Goal: Task Accomplishment & Management: Complete application form

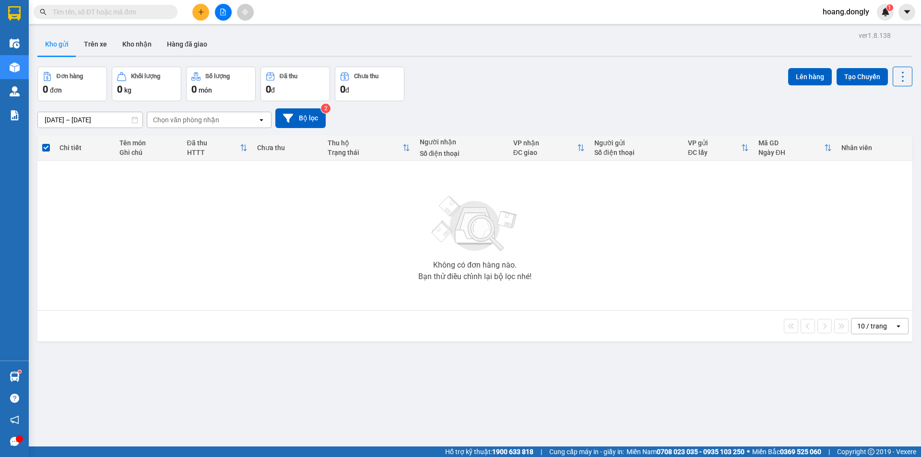
click at [202, 14] on icon "plus" at bounding box center [201, 12] width 7 height 7
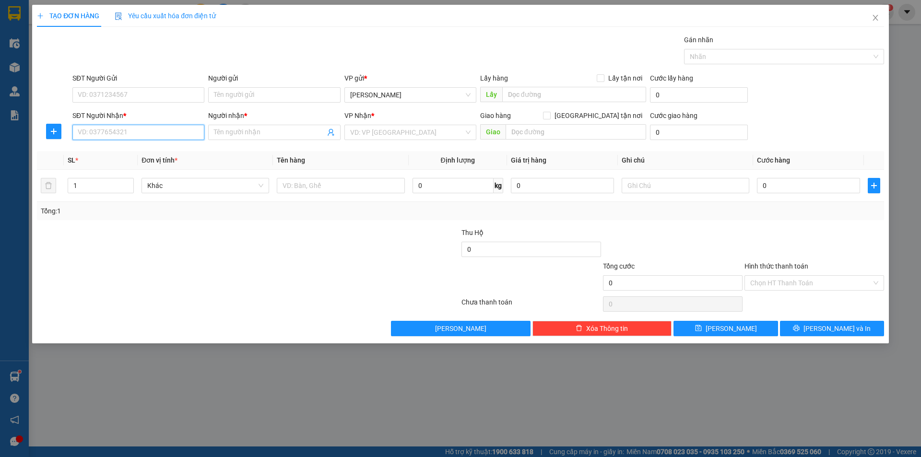
click at [149, 135] on input "SĐT Người Nhận *" at bounding box center [138, 132] width 132 height 15
type input "0979508711"
click at [277, 136] on input "Người nhận *" at bounding box center [269, 132] width 111 height 11
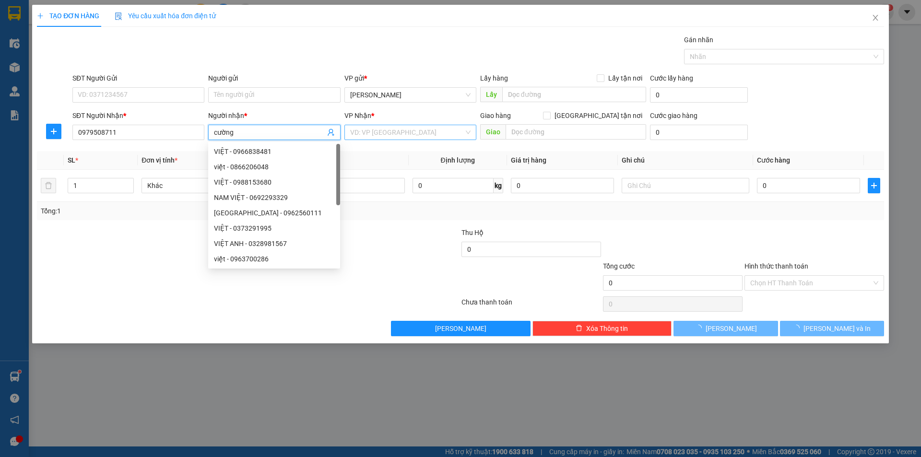
type input "cường"
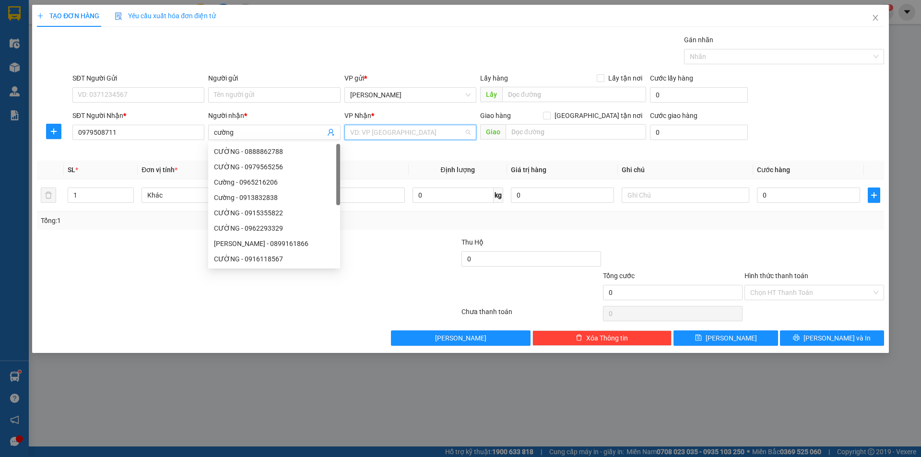
click at [410, 128] on input "search" at bounding box center [407, 132] width 114 height 14
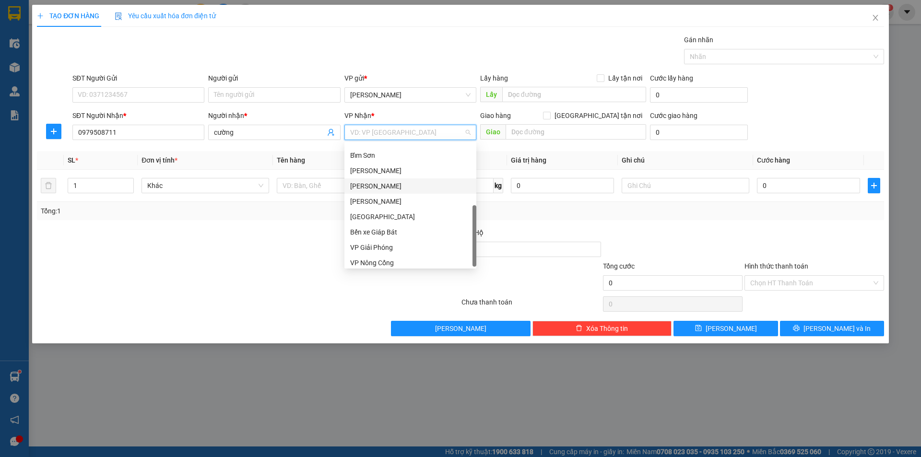
scroll to position [138, 0]
click at [395, 245] on div "VP Giải Phóng" at bounding box center [410, 243] width 120 height 11
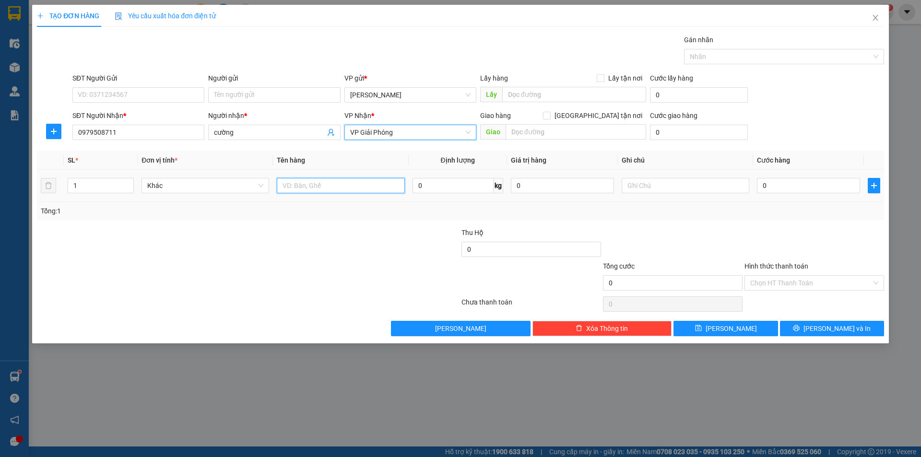
click at [322, 184] on input "text" at bounding box center [341, 185] width 128 height 15
type input "1 thùng xốp"
click at [762, 181] on input "0" at bounding box center [808, 185] width 103 height 15
click at [763, 186] on input "0" at bounding box center [808, 185] width 103 height 15
type input "50"
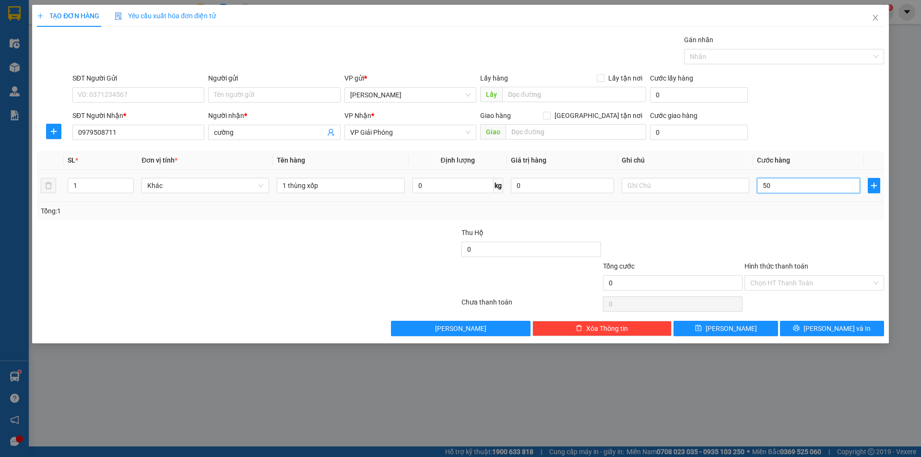
type input "50"
click at [705, 211] on div "Tổng: 1" at bounding box center [460, 211] width 839 height 11
type input "50.000"
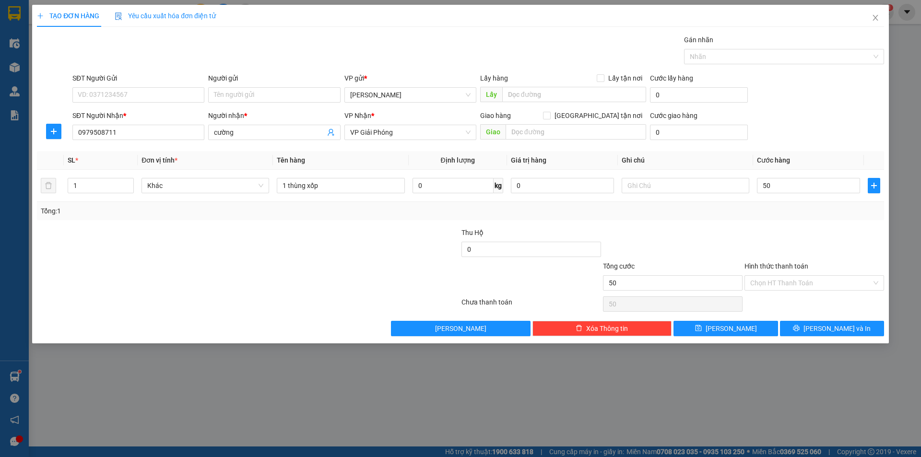
type input "50.000"
click at [840, 325] on span "[PERSON_NAME] và In" at bounding box center [836, 328] width 67 height 11
click at [833, 324] on span "[PERSON_NAME] và In" at bounding box center [836, 328] width 67 height 11
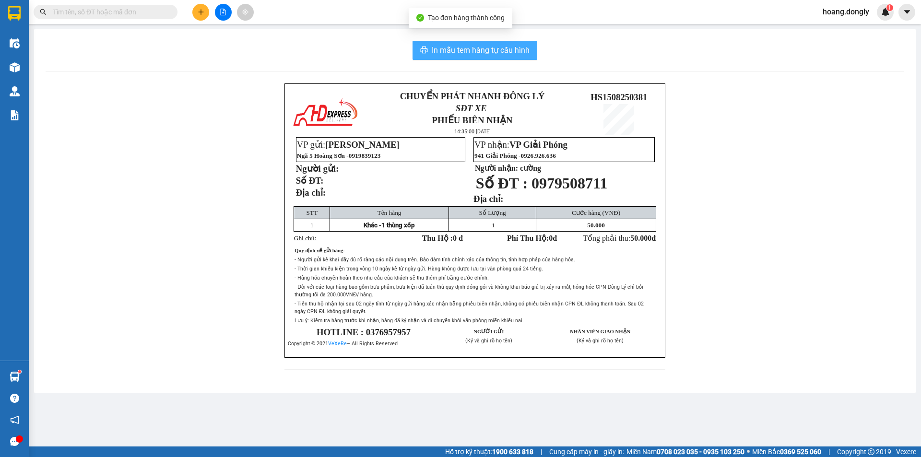
click at [467, 56] on span "In mẫu tem hàng tự cấu hình" at bounding box center [481, 50] width 98 height 12
